Goal: Task Accomplishment & Management: Use online tool/utility

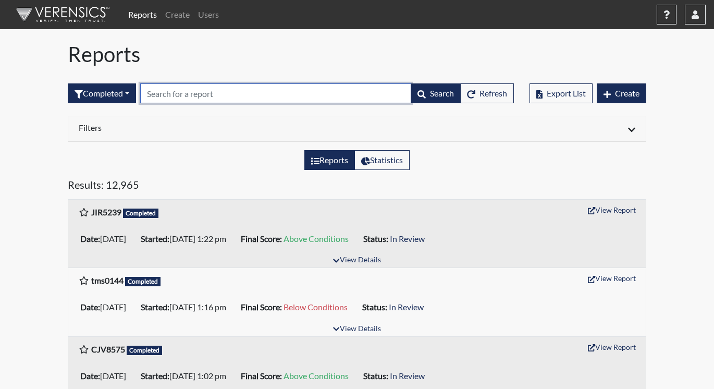
click at [177, 94] on input "text" at bounding box center [275, 93] width 271 height 20
paste input "DSC2066"
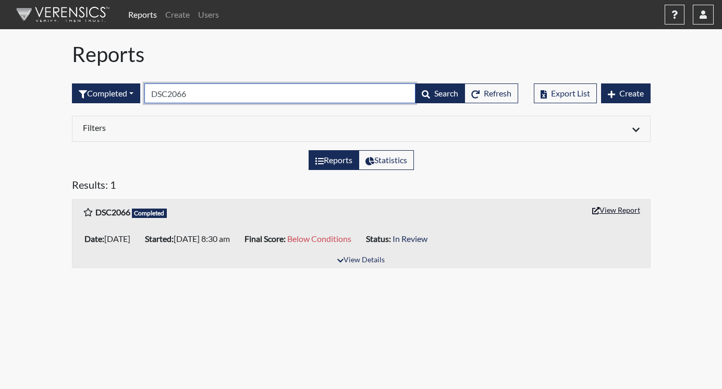
type input "DSC2066"
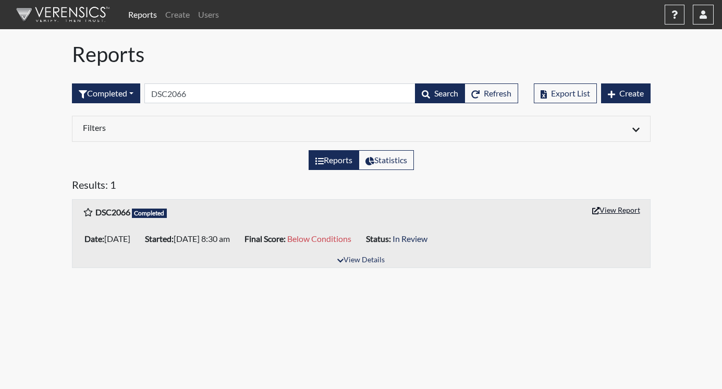
click at [610, 209] on button "View Report" at bounding box center [615, 210] width 57 height 16
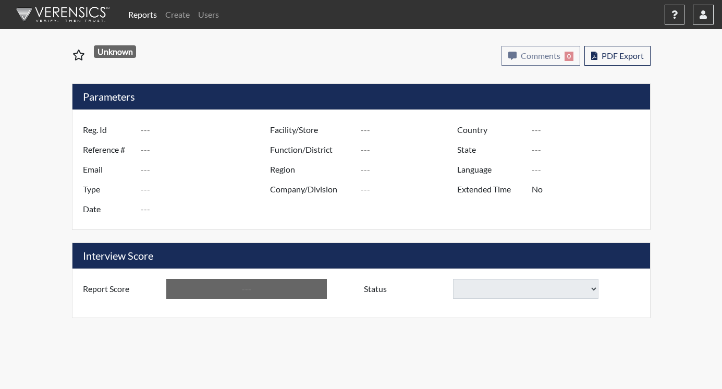
type input "DSC2066"
type input "51133"
type input "---"
type input "Corrections Pre-Employment"
type input "Sep 8, 2025"
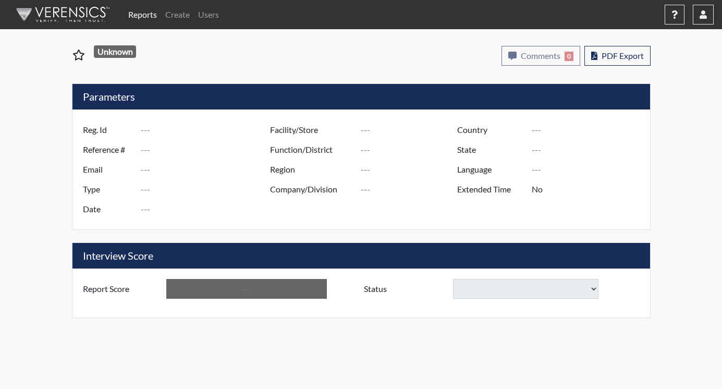
type input "[PERSON_NAME]"
type input "[GEOGRAPHIC_DATA]"
type input "[US_STATE]"
type input "English"
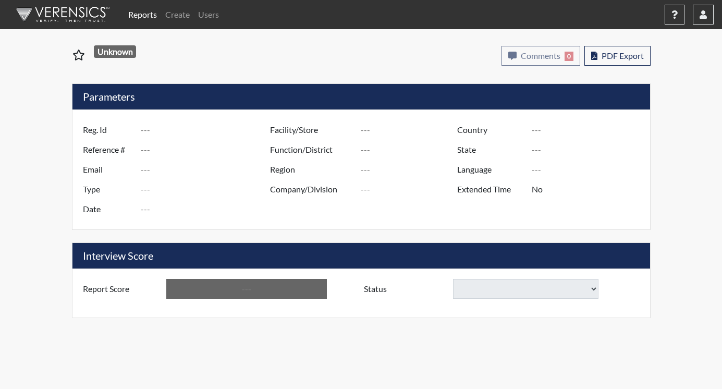
type input "Below Conditions"
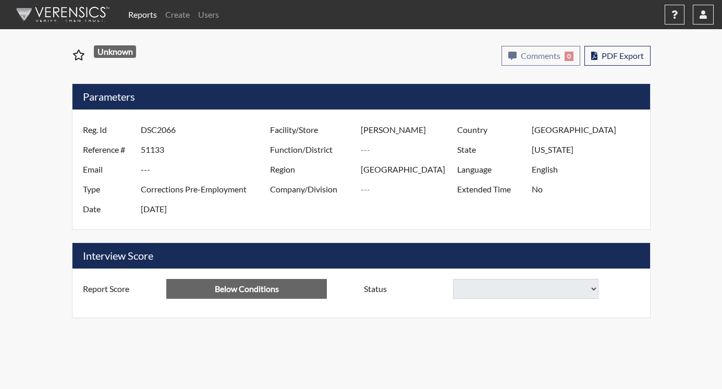
select select
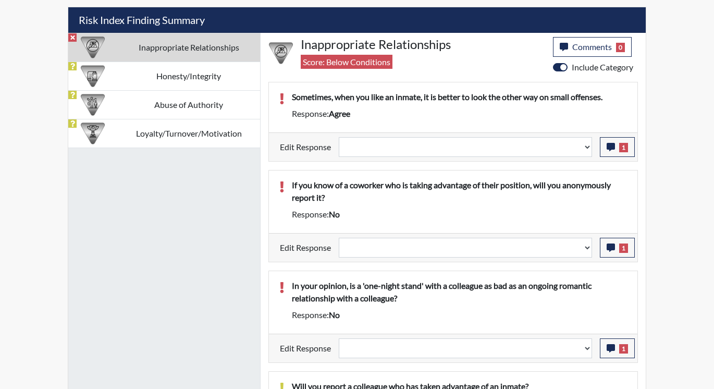
scroll to position [625, 0]
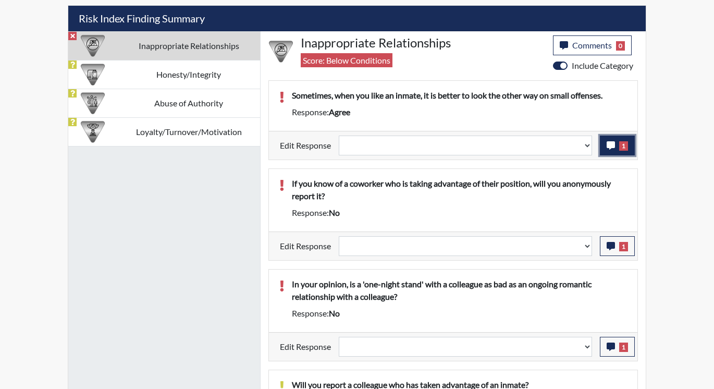
click at [611, 142] on icon "button" at bounding box center [610, 145] width 8 height 8
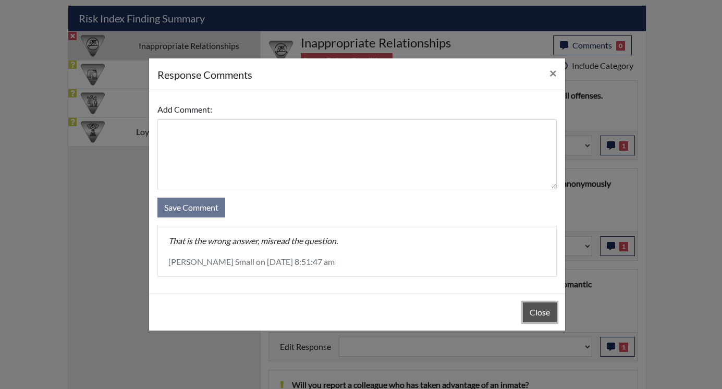
click at [539, 310] on button "Close" at bounding box center [540, 312] width 34 height 20
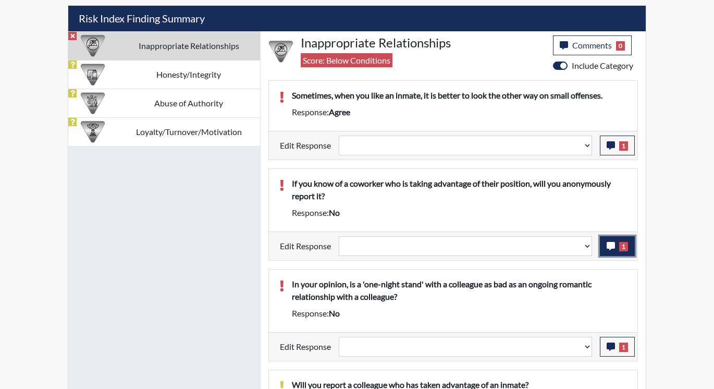
click at [608, 248] on icon "button" at bounding box center [610, 246] width 8 height 8
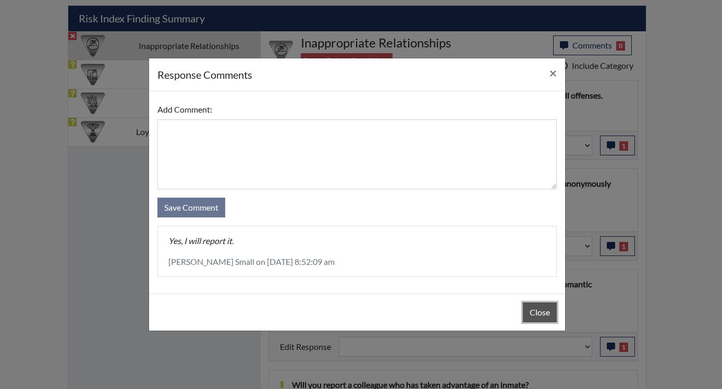
click at [530, 312] on button "Close" at bounding box center [540, 312] width 34 height 20
click at [530, 310] on button "Close" at bounding box center [540, 312] width 34 height 20
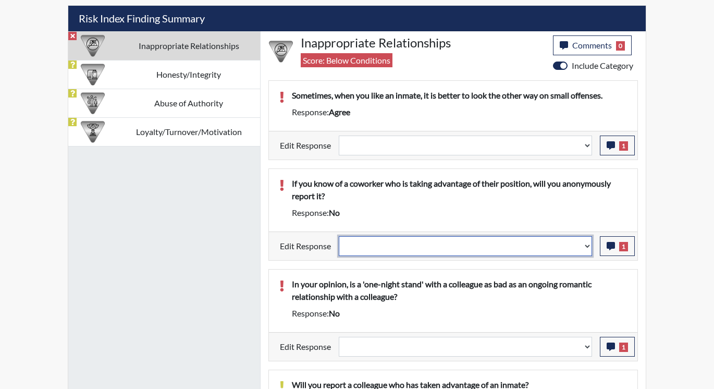
click at [586, 245] on select "Question is not relevant. Results will be updated. Reasonable explanation provi…" at bounding box center [465, 246] width 253 height 20
select select "reasonable-explanation-provided"
click at [339, 236] on select "Question is not relevant. Results will be updated. Reasonable explanation provi…" at bounding box center [465, 246] width 253 height 20
select select
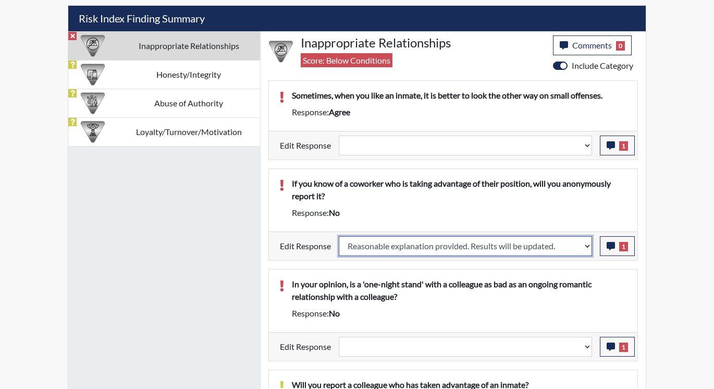
select select
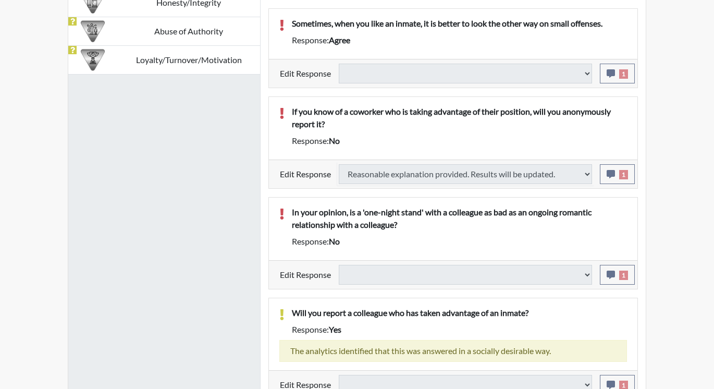
scroll to position [708, 0]
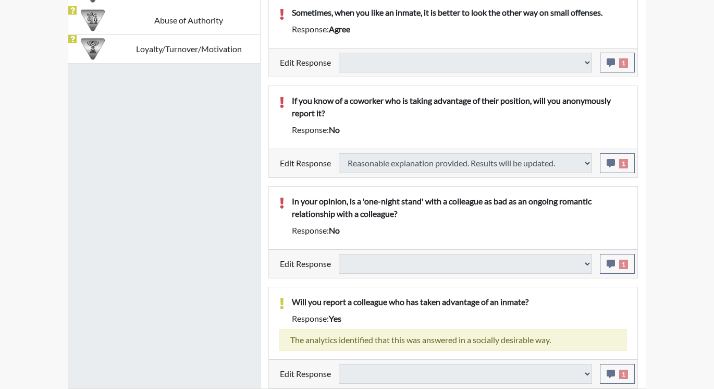
select select
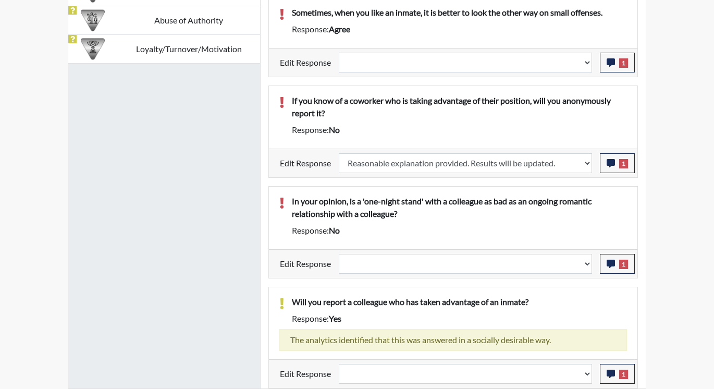
scroll to position [173, 433]
click at [605, 262] on button "1" at bounding box center [617, 264] width 35 height 20
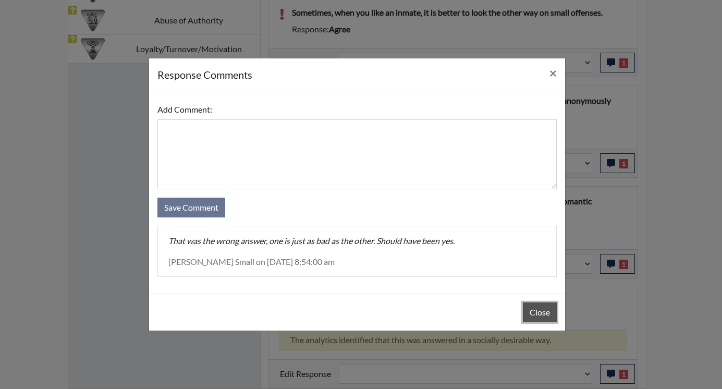
click at [538, 305] on button "Close" at bounding box center [540, 312] width 34 height 20
drag, startPoint x: 538, startPoint y: 305, endPoint x: 553, endPoint y: 295, distance: 18.8
click at [539, 304] on button "Close" at bounding box center [540, 312] width 34 height 20
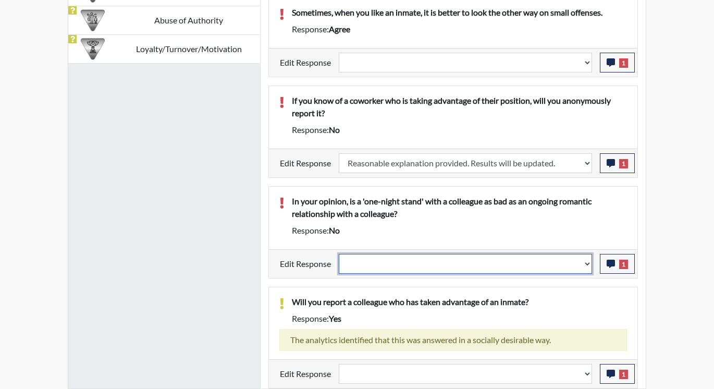
click at [587, 260] on select "Question is not relevant. Results will be updated. Reasonable explanation provi…" at bounding box center [465, 264] width 253 height 20
select select "reasonable-explanation-provided"
click at [339, 254] on select "Question is not relevant. Results will be updated. Reasonable explanation provi…" at bounding box center [465, 264] width 253 height 20
select select
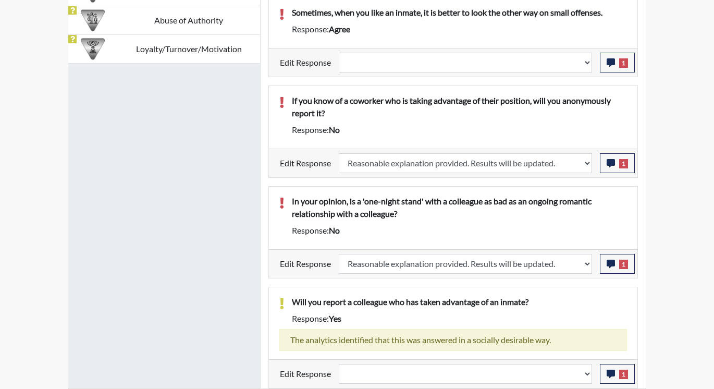
select select
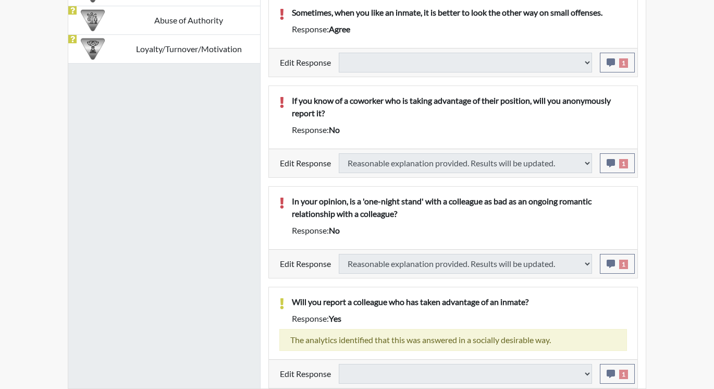
select select
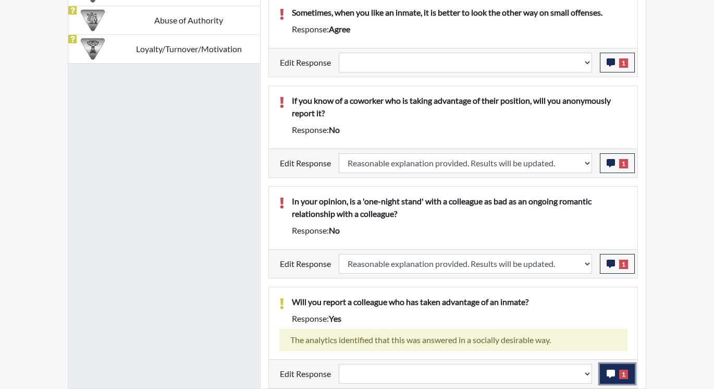
click at [607, 375] on icon "button" at bounding box center [610, 373] width 8 height 8
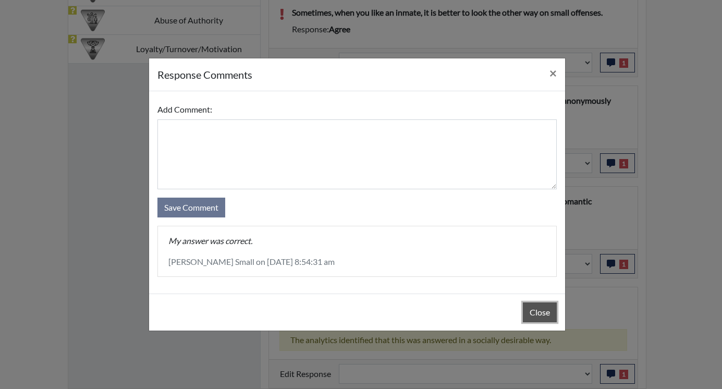
click at [552, 314] on button "Close" at bounding box center [540, 312] width 34 height 20
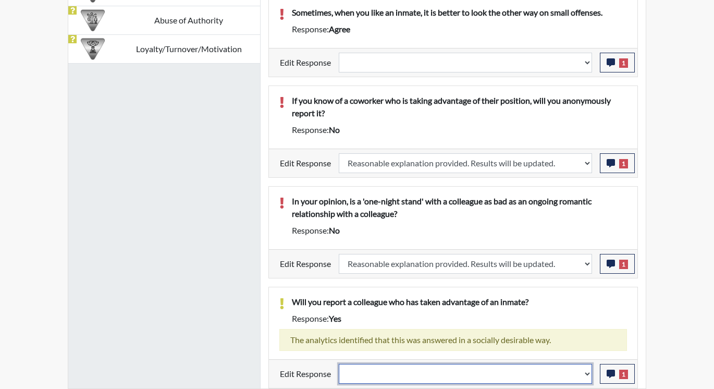
click at [587, 371] on select "Question is not relevant. Results will be updated. Reasonable explanation provi…" at bounding box center [465, 374] width 253 height 20
click at [587, 369] on select "Question is not relevant. Results will be updated. Reasonable explanation provi…" at bounding box center [465, 374] width 253 height 20
select select "reasonable-explanation-provided"
click at [339, 364] on select "Question is not relevant. Results will be updated. Reasonable explanation provi…" at bounding box center [465, 374] width 253 height 20
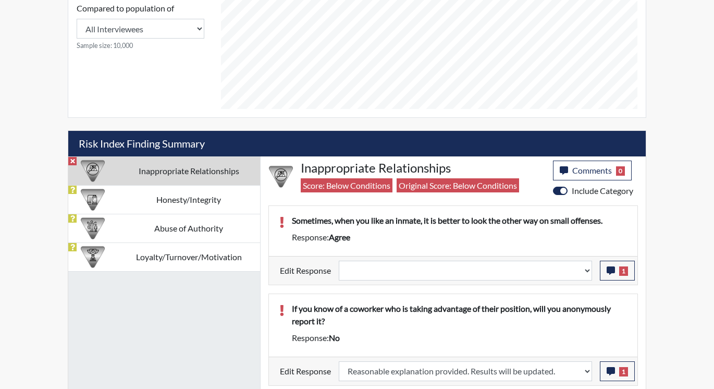
scroll to position [500, 0]
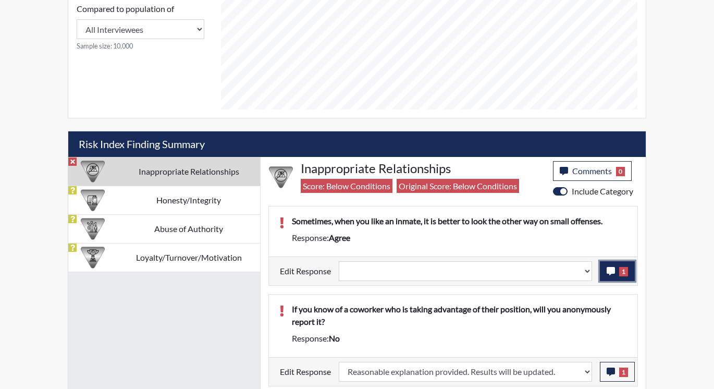
click at [605, 269] on button "1" at bounding box center [617, 271] width 35 height 20
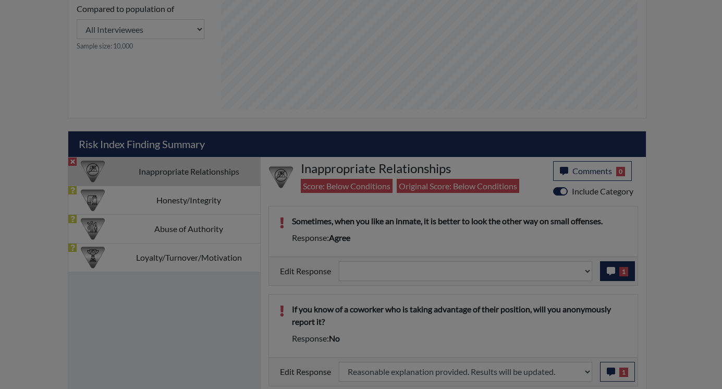
click at [605, 269] on div at bounding box center [361, 194] width 722 height 389
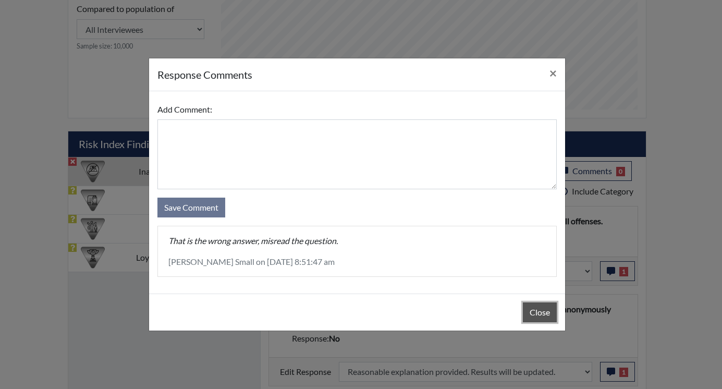
click at [535, 315] on button "Close" at bounding box center [540, 312] width 34 height 20
click at [535, 315] on div "Close" at bounding box center [357, 311] width 416 height 37
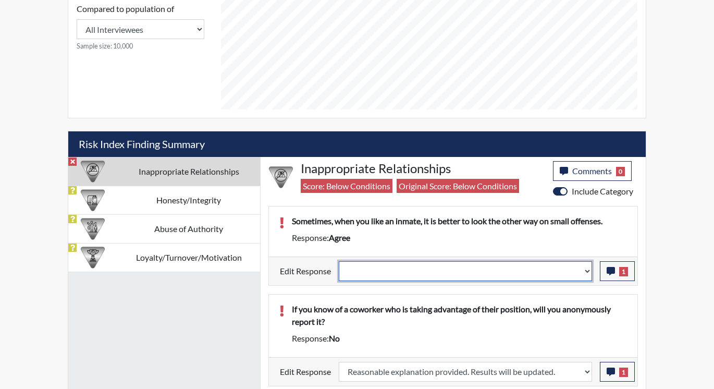
click at [589, 271] on select "Question is not relevant. Results will be updated. Reasonable explanation provi…" at bounding box center [465, 271] width 253 height 20
select select "reasonable-explanation-provided"
click at [339, 261] on select "Question is not relevant. Results will be updated. Reasonable explanation provi…" at bounding box center [465, 271] width 253 height 20
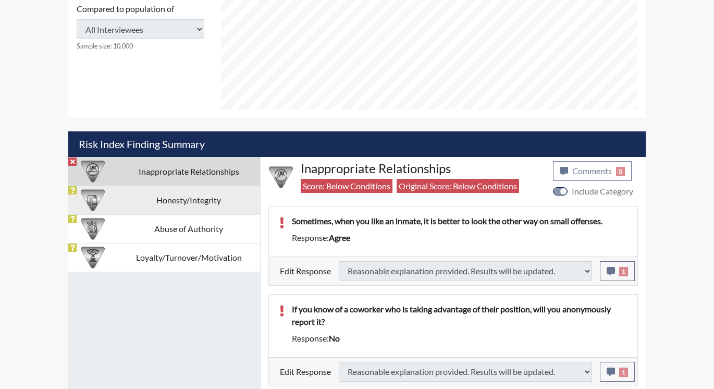
type input "Above Conditions"
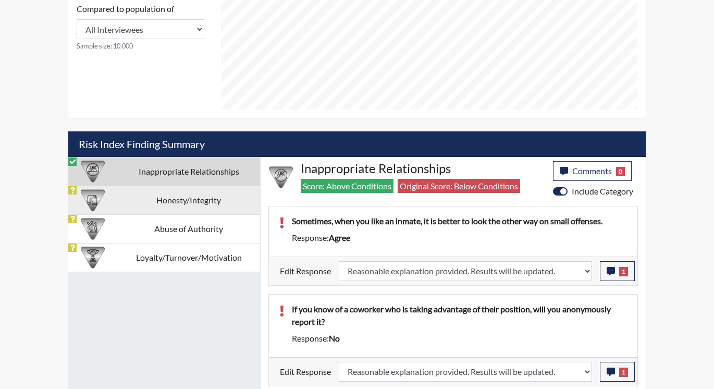
scroll to position [173, 433]
click at [173, 199] on td "Honesty/Integrity" at bounding box center [188, 199] width 143 height 29
select select
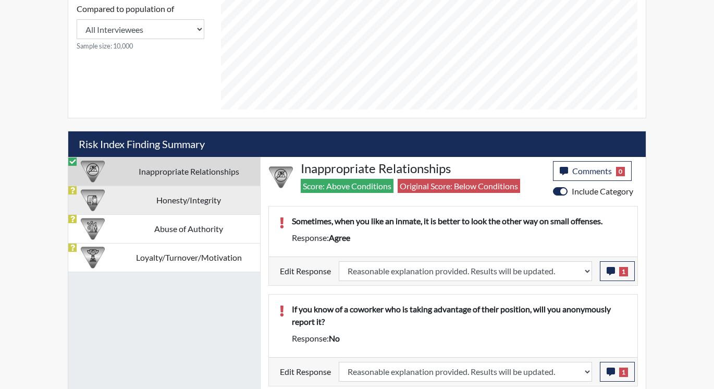
select select
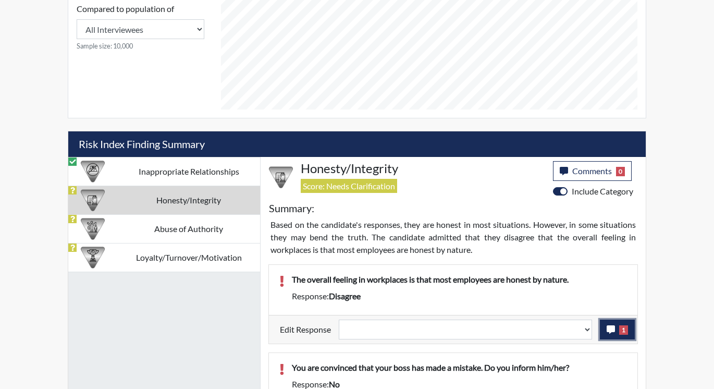
click at [610, 327] on icon "button" at bounding box center [610, 329] width 8 height 8
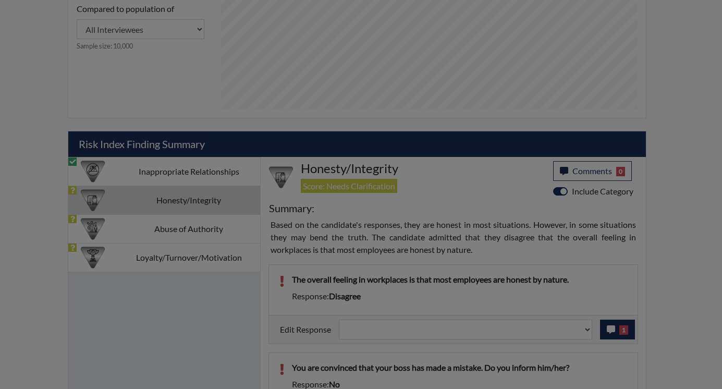
click at [610, 327] on div at bounding box center [361, 194] width 722 height 389
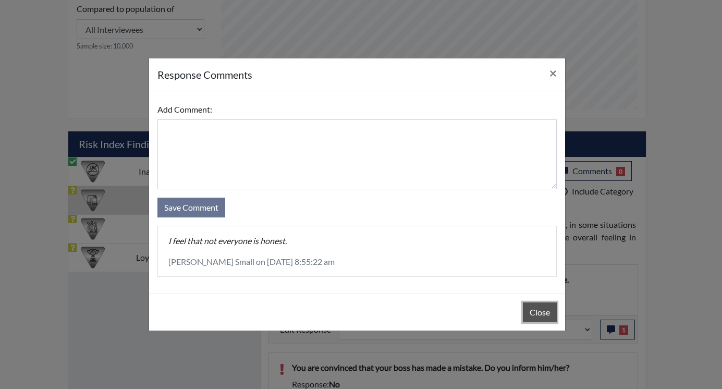
drag, startPoint x: 528, startPoint y: 307, endPoint x: 542, endPoint y: 318, distance: 18.2
click at [528, 307] on button "Close" at bounding box center [540, 312] width 34 height 20
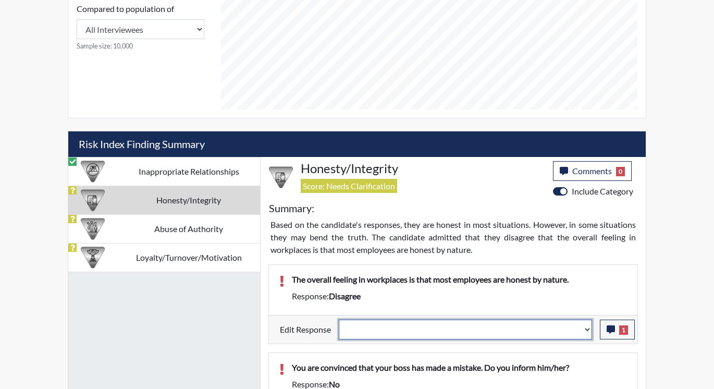
click at [586, 327] on select "Question is not relevant. Results will be updated. Reasonable explanation provi…" at bounding box center [465, 329] width 253 height 20
click at [589, 327] on select "Question is not relevant. Results will be updated. Reasonable explanation provi…" at bounding box center [465, 329] width 253 height 20
select select "reasonable-explanation-provided"
click at [339, 319] on select "Question is not relevant. Results will be updated. Reasonable explanation provi…" at bounding box center [465, 329] width 253 height 20
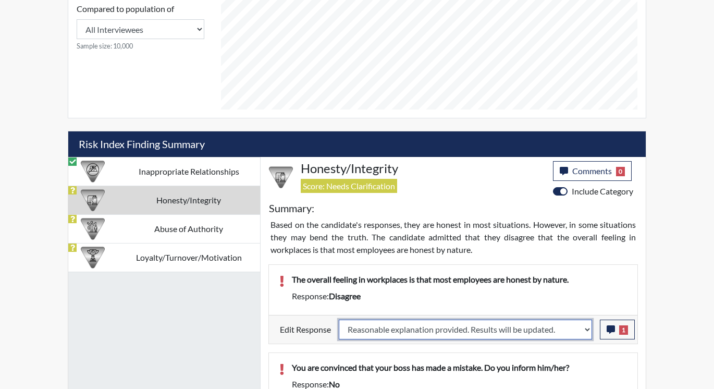
select select
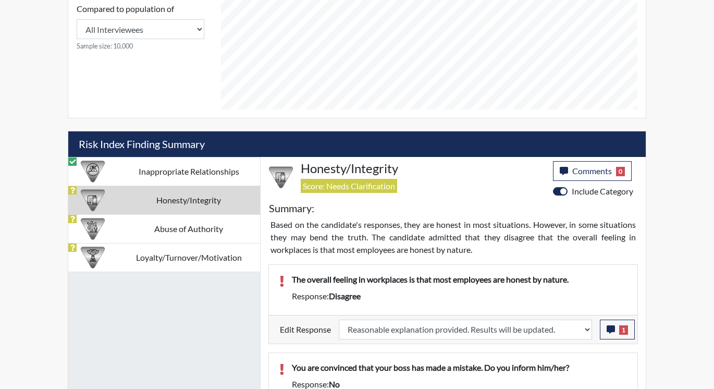
select select
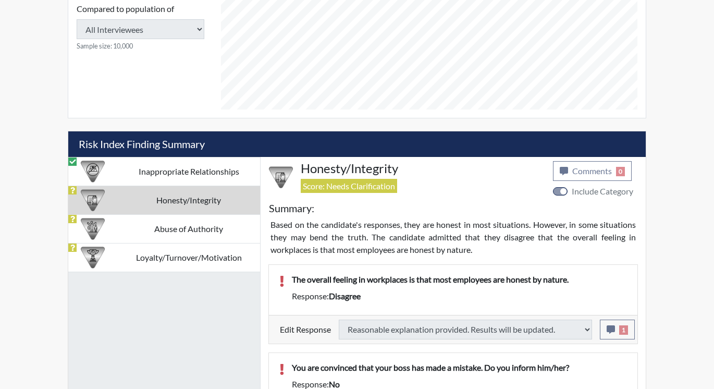
select select
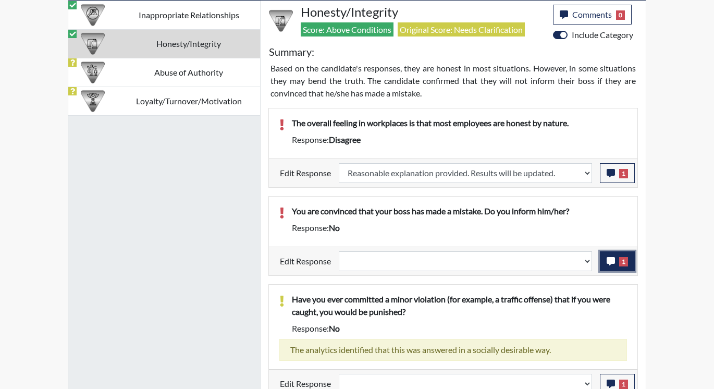
click at [608, 258] on icon "button" at bounding box center [610, 261] width 8 height 8
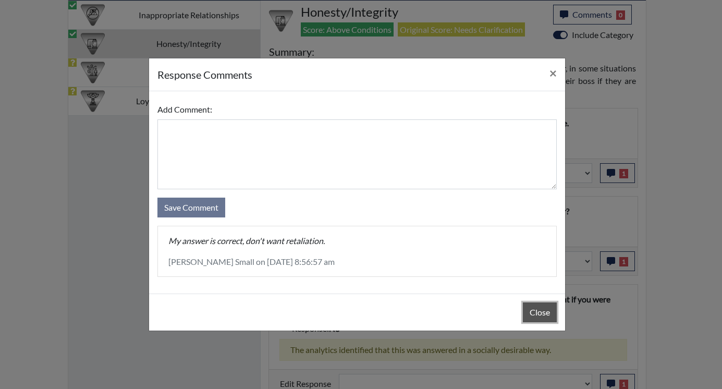
click at [536, 304] on button "Close" at bounding box center [540, 312] width 34 height 20
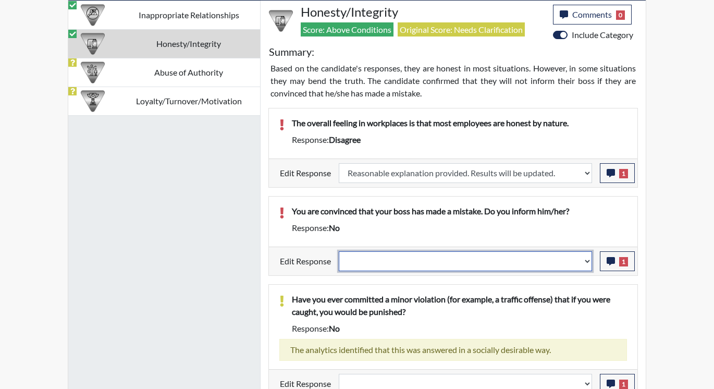
click at [590, 261] on select "Question is not relevant. Results will be updated. Reasonable explanation provi…" at bounding box center [465, 261] width 253 height 20
select select "reasonable-explanation-provided"
click at [339, 251] on select "Question is not relevant. Results will be updated. Reasonable explanation provi…" at bounding box center [465, 261] width 253 height 20
select select
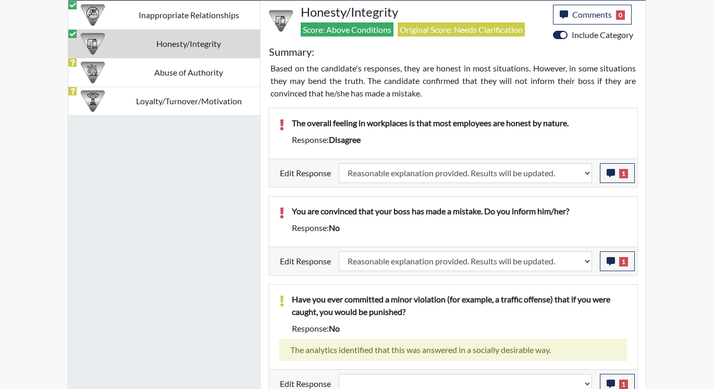
select select
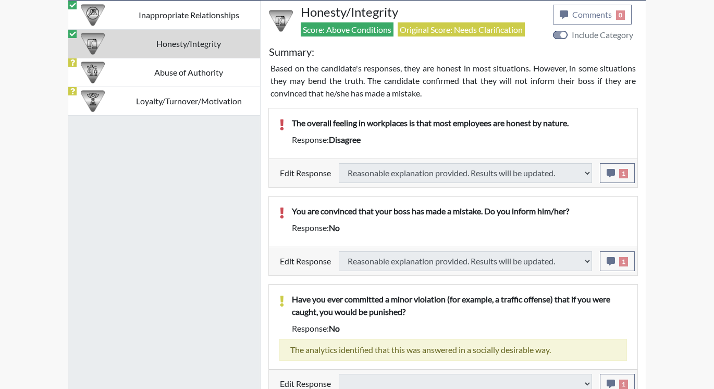
select select
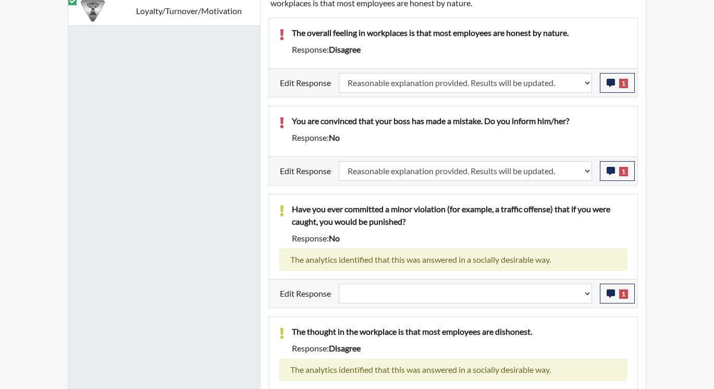
scroll to position [776, 0]
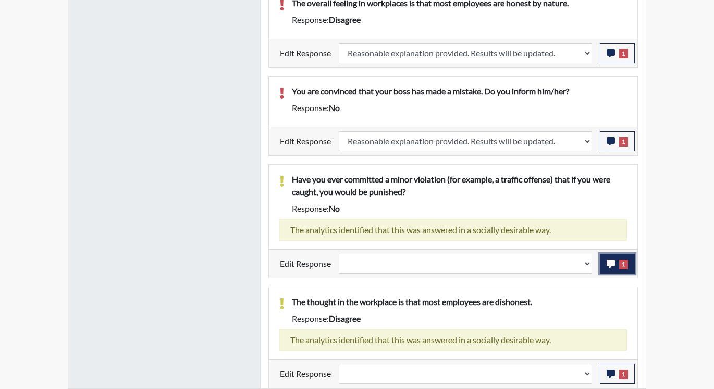
click at [611, 262] on icon "button" at bounding box center [610, 263] width 8 height 8
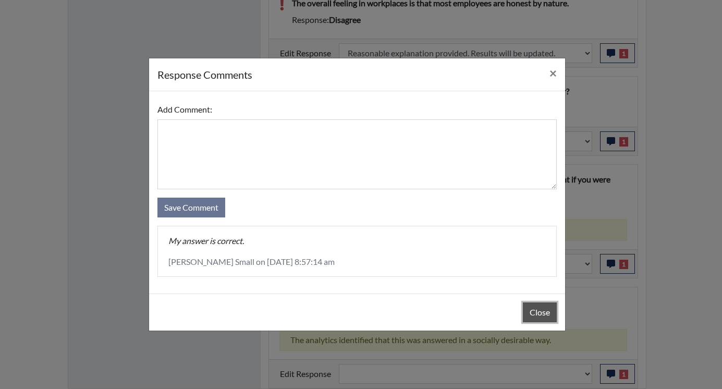
click at [536, 316] on button "Close" at bounding box center [540, 312] width 34 height 20
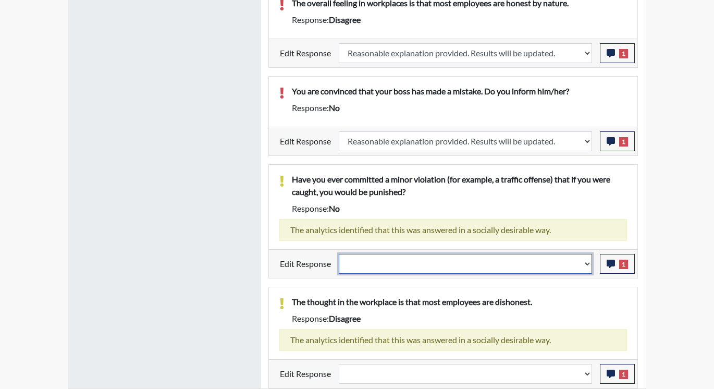
click at [589, 261] on select "Question is not relevant. Results will be updated. Reasonable explanation provi…" at bounding box center [465, 264] width 253 height 20
select select "reasonable-explanation-provided"
click at [339, 254] on select "Question is not relevant. Results will be updated. Reasonable explanation provi…" at bounding box center [465, 264] width 253 height 20
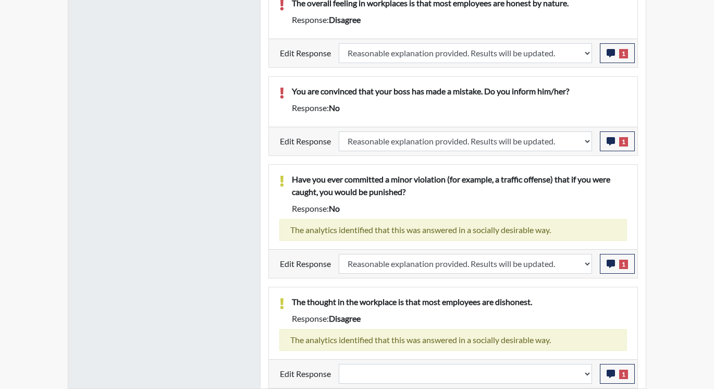
scroll to position [173, 433]
click at [608, 377] on icon "button" at bounding box center [610, 373] width 8 height 8
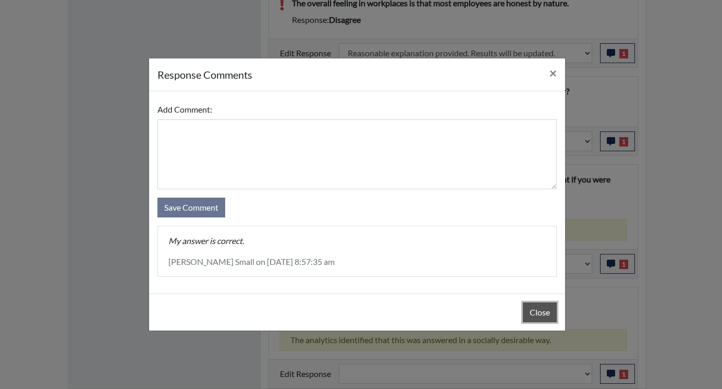
click at [551, 307] on button "Close" at bounding box center [540, 312] width 34 height 20
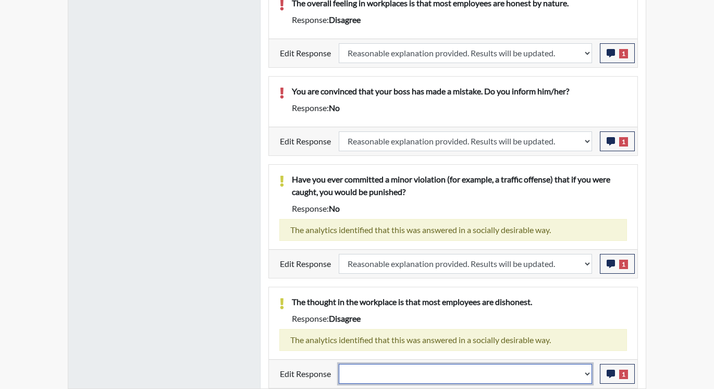
click at [587, 375] on select "Question is not relevant. Results will be updated. Reasonable explanation provi…" at bounding box center [465, 374] width 253 height 20
select select "reasonable-explanation-provided"
click at [339, 364] on select "Question is not relevant. Results will be updated. Reasonable explanation provi…" at bounding box center [465, 374] width 253 height 20
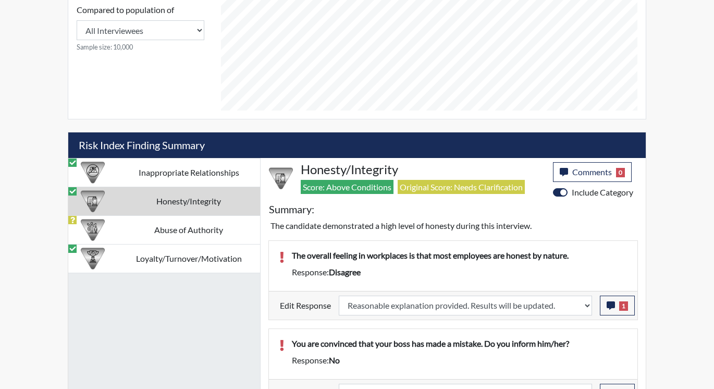
scroll to position [490, 0]
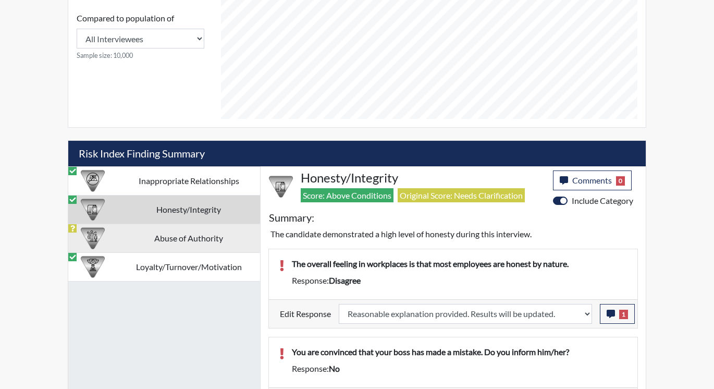
click at [179, 240] on td "Abuse of Authority" at bounding box center [188, 237] width 143 height 29
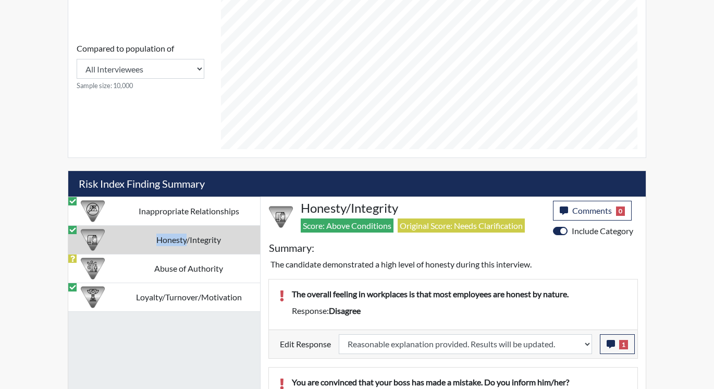
click at [179, 240] on td "Honesty/Integrity" at bounding box center [188, 239] width 143 height 29
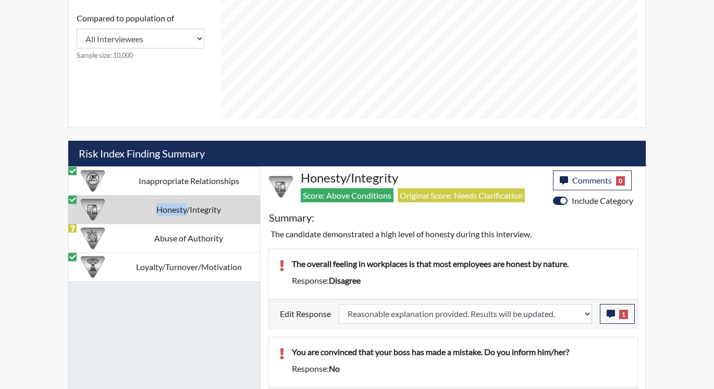
select select "reasonable-explanation-provided"
drag, startPoint x: 179, startPoint y: 240, endPoint x: 171, endPoint y: 237, distance: 8.2
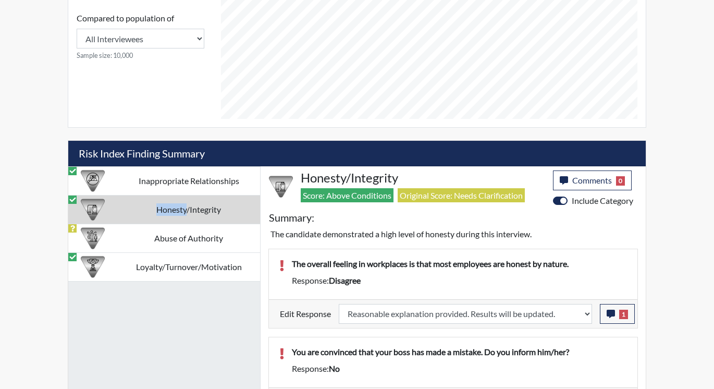
click at [171, 237] on td "Abuse of Authority" at bounding box center [188, 237] width 143 height 29
select select
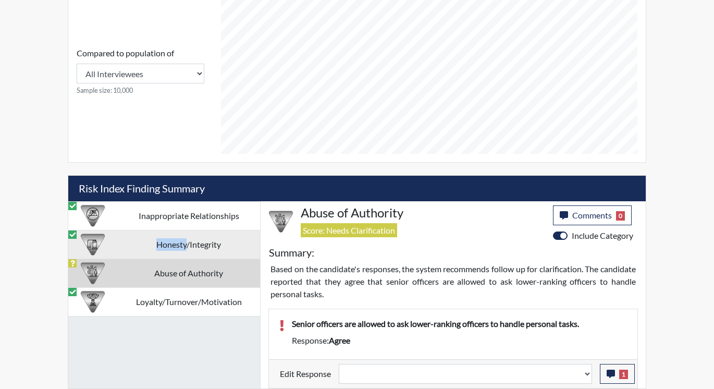
click at [171, 237] on td "Honesty/Integrity" at bounding box center [188, 244] width 143 height 29
select select "reasonable-explanation-provided"
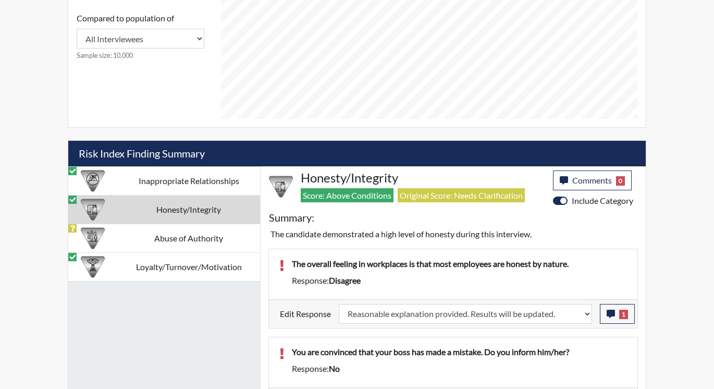
drag, startPoint x: 171, startPoint y: 237, endPoint x: 115, endPoint y: 235, distance: 56.8
click at [115, 235] on div at bounding box center [92, 238] width 49 height 28
select select
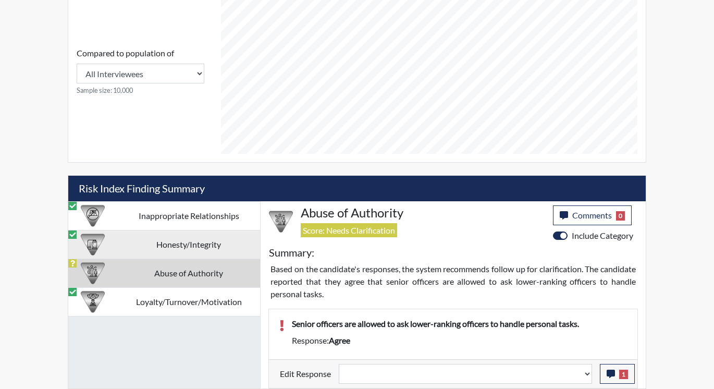
click at [115, 235] on div at bounding box center [92, 244] width 49 height 28
select select "reasonable-explanation-provided"
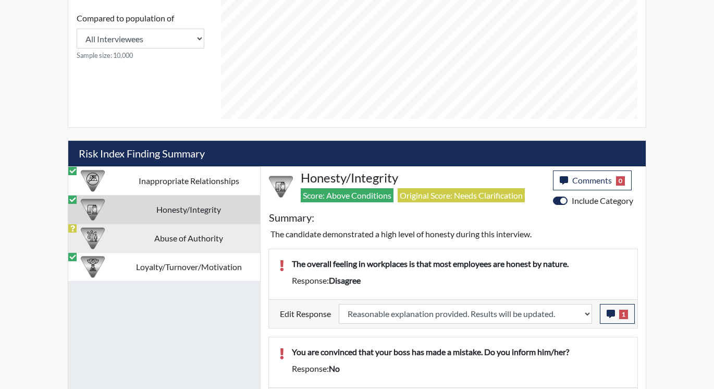
drag, startPoint x: 115, startPoint y: 235, endPoint x: 96, endPoint y: 239, distance: 19.1
click at [96, 239] on img at bounding box center [93, 238] width 24 height 24
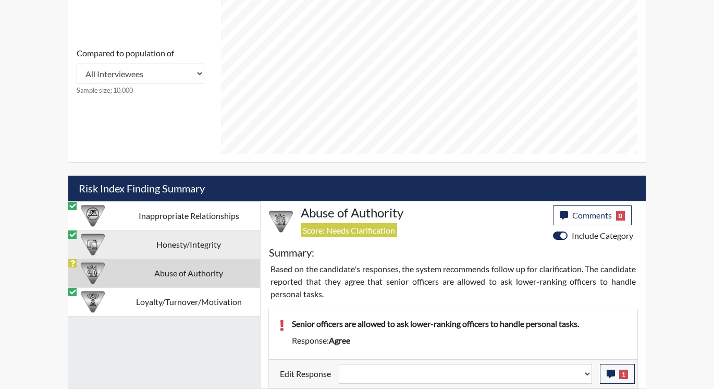
scroll to position [455, 0]
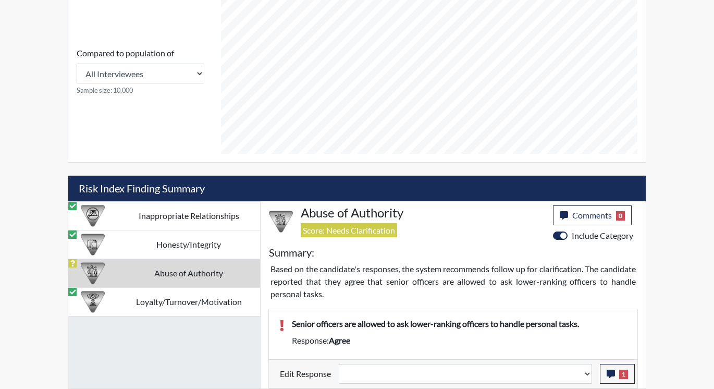
click at [189, 273] on td "Abuse of Authority" at bounding box center [188, 272] width 143 height 29
click at [615, 374] on button "1" at bounding box center [617, 374] width 35 height 20
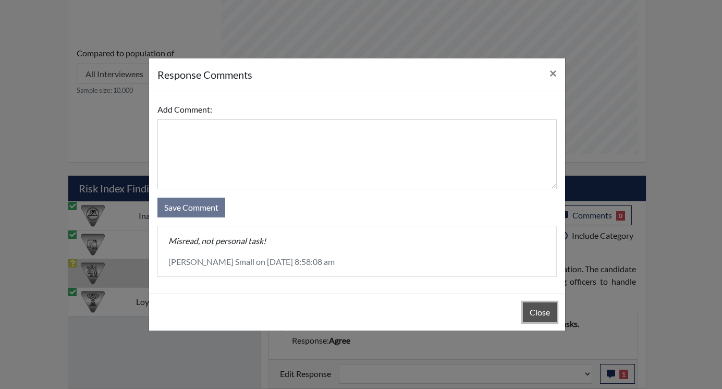
click at [529, 309] on button "Close" at bounding box center [540, 312] width 34 height 20
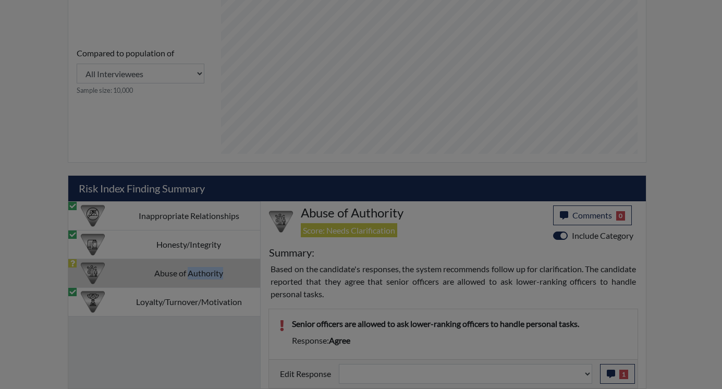
click at [537, 296] on button "Close" at bounding box center [540, 286] width 34 height 20
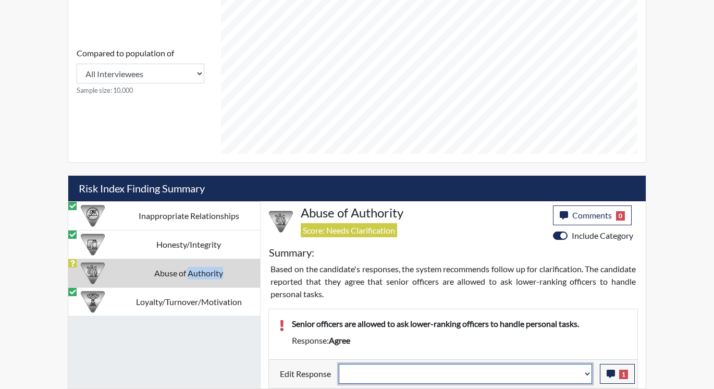
drag, startPoint x: 537, startPoint y: 312, endPoint x: 588, endPoint y: 374, distance: 79.9
click at [588, 374] on select "Question is not relevant. Results will be updated. Reasonable explanation provi…" at bounding box center [465, 374] width 253 height 20
select select "reasonable-explanation-provided"
click at [339, 364] on select "Question is not relevant. Results will be updated. Reasonable explanation provi…" at bounding box center [465, 374] width 253 height 20
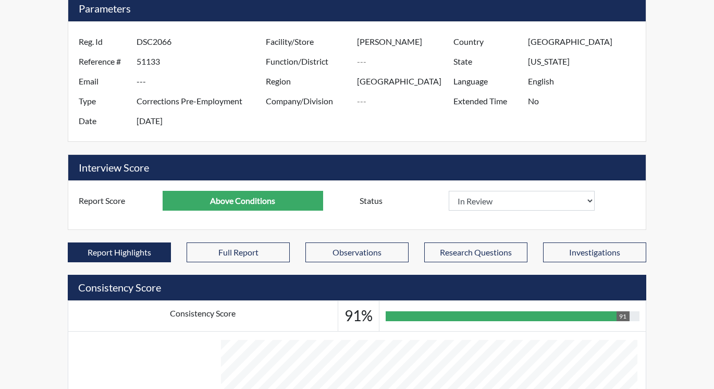
scroll to position [0, 0]
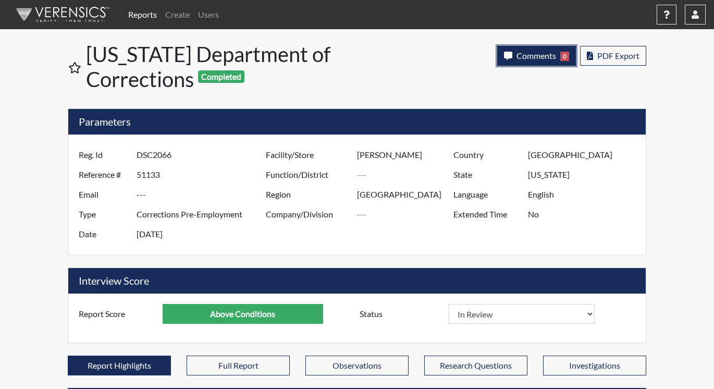
click at [529, 59] on span "Comments" at bounding box center [536, 56] width 40 height 10
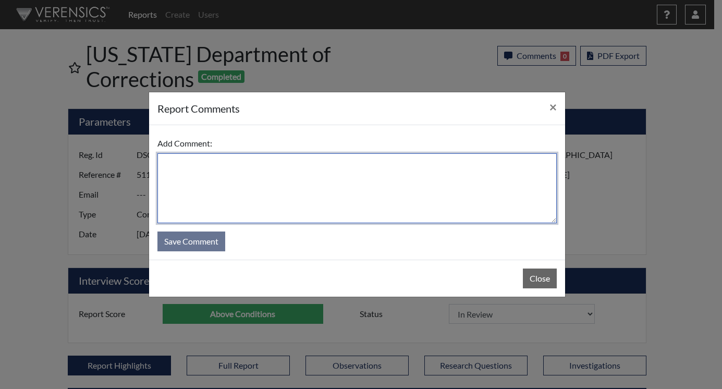
click at [209, 168] on textarea at bounding box center [356, 188] width 399 height 70
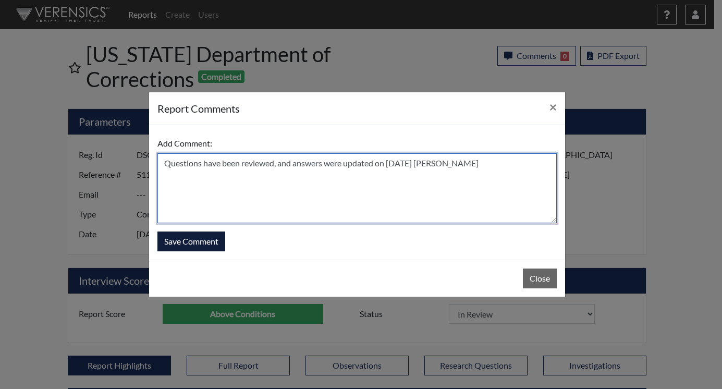
type textarea "Questions have been reviewed, and answers were updated on 9/8/25 N. Brown"
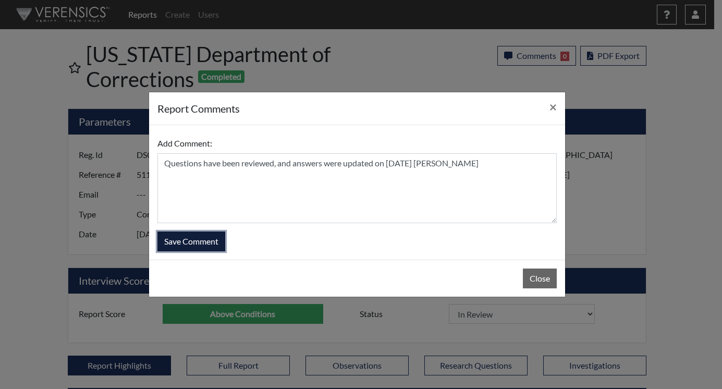
click at [222, 243] on button "Save Comment" at bounding box center [191, 241] width 68 height 20
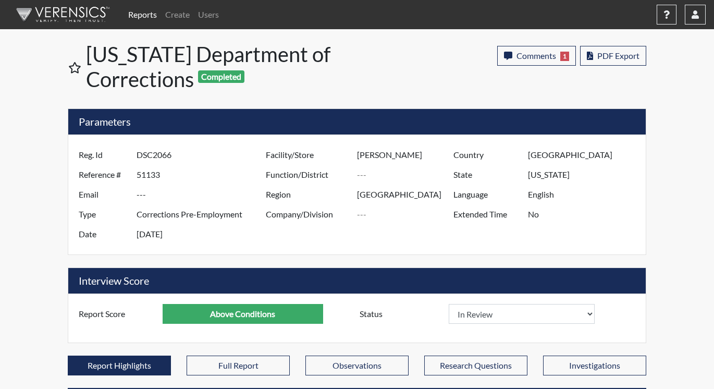
scroll to position [173, 433]
click at [147, 11] on link "Reports" at bounding box center [142, 14] width 37 height 21
